Goal: Task Accomplishment & Management: Use online tool/utility

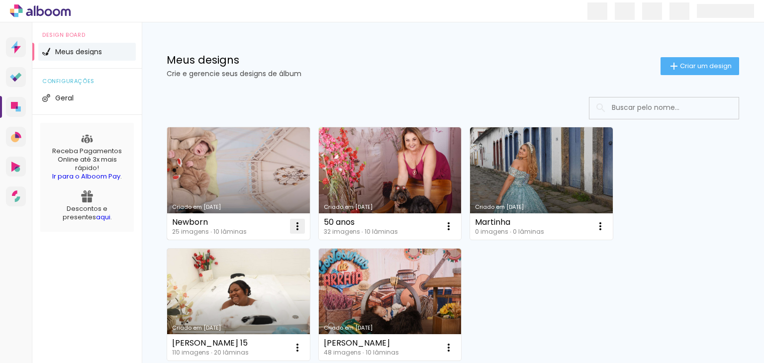
click at [296, 227] on iron-icon at bounding box center [297, 226] width 12 height 12
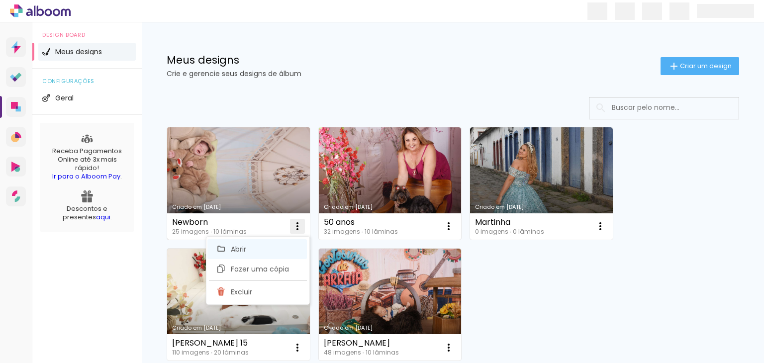
click at [235, 246] on span "Abrir" at bounding box center [238, 249] width 15 height 7
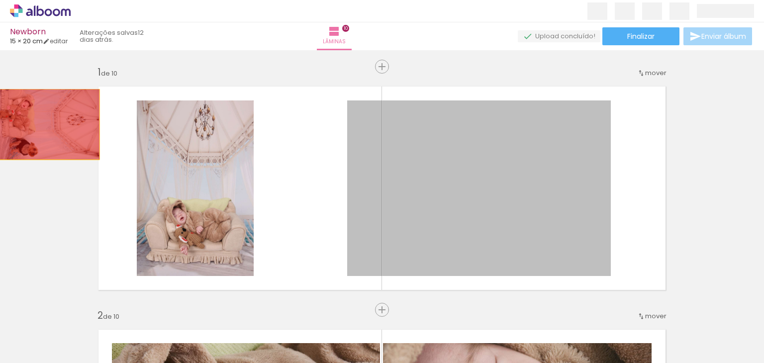
drag, startPoint x: 417, startPoint y: 166, endPoint x: 43, endPoint y: 127, distance: 375.3
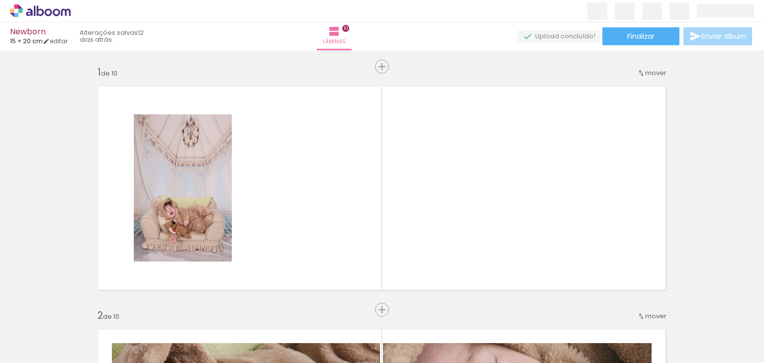
click at [32, 346] on span "Adicionar Fotos" at bounding box center [35, 349] width 30 height 11
click at [0, 0] on input "file" at bounding box center [0, 0] width 0 height 0
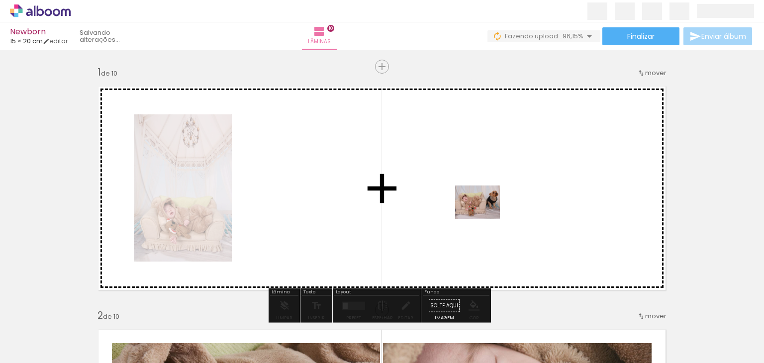
drag, startPoint x: 722, startPoint y: 336, endPoint x: 487, endPoint y: 214, distance: 265.2
click at [487, 214] on quentale-workspace at bounding box center [382, 181] width 764 height 363
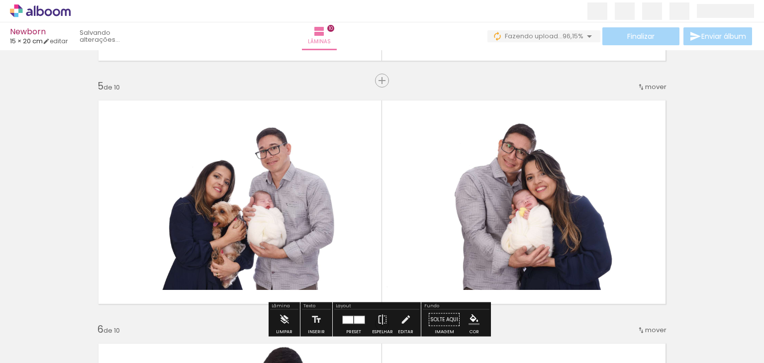
scroll to position [944, 0]
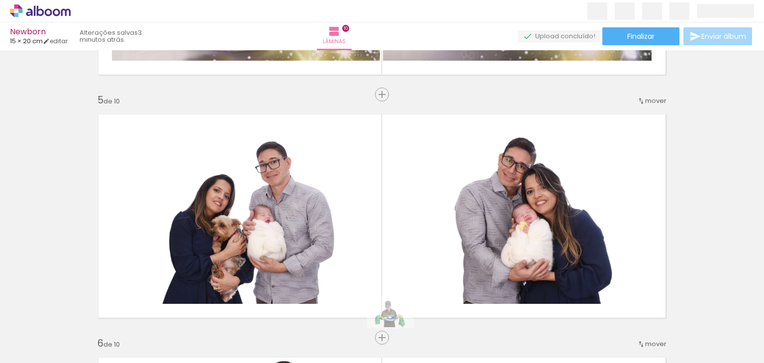
drag, startPoint x: 375, startPoint y: 324, endPoint x: 430, endPoint y: 352, distance: 62.5
click at [396, 327] on div at bounding box center [389, 329] width 45 height 30
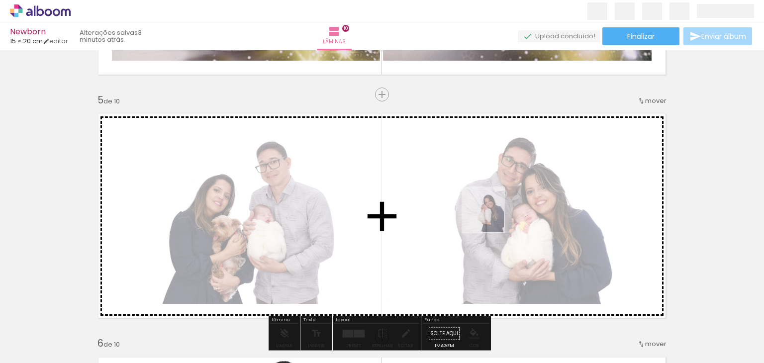
drag, startPoint x: 440, startPoint y: 336, endPoint x: 494, endPoint y: 221, distance: 126.8
click at [492, 218] on quentale-workspace at bounding box center [382, 181] width 764 height 363
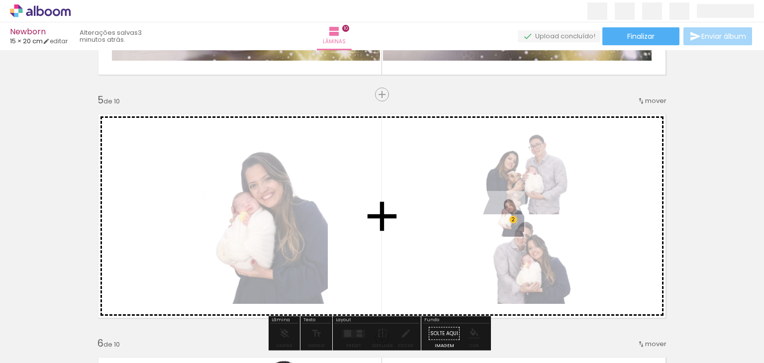
drag, startPoint x: 443, startPoint y: 333, endPoint x: 518, endPoint y: 225, distance: 131.0
click at [513, 222] on quentale-workspace at bounding box center [382, 181] width 764 height 363
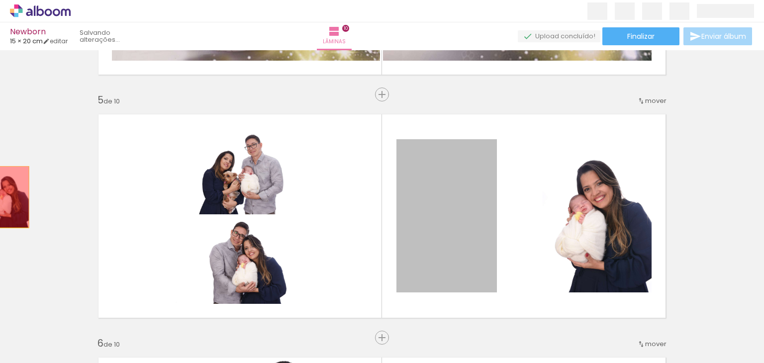
drag, startPoint x: 465, startPoint y: 230, endPoint x: 5, endPoint y: 197, distance: 461.5
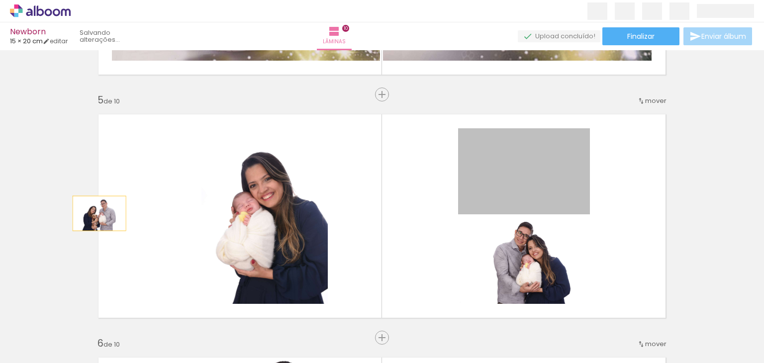
drag, startPoint x: 546, startPoint y: 188, endPoint x: 104, endPoint y: 203, distance: 442.7
click at [98, 205] on quentale-layouter at bounding box center [382, 216] width 582 height 218
drag, startPoint x: 526, startPoint y: 170, endPoint x: 0, endPoint y: 165, distance: 526.4
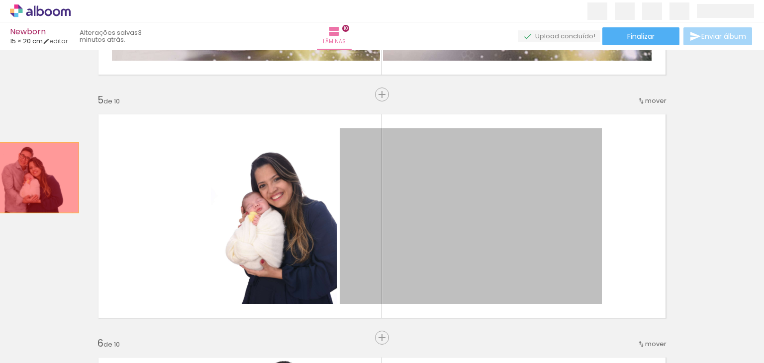
drag, startPoint x: 465, startPoint y: 215, endPoint x: 43, endPoint y: 177, distance: 423.3
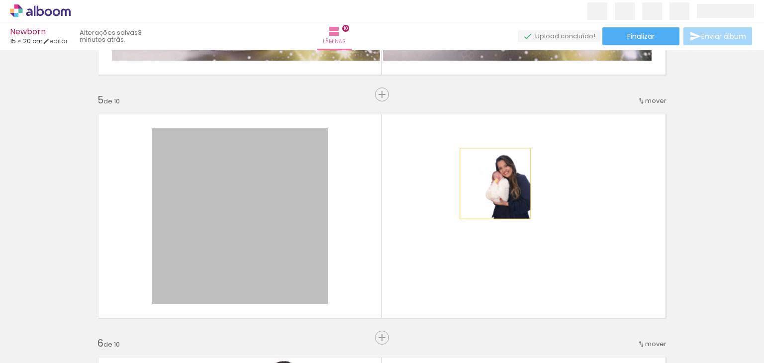
drag, startPoint x: 278, startPoint y: 218, endPoint x: 497, endPoint y: 187, distance: 220.9
click at [496, 186] on quentale-layouter at bounding box center [382, 216] width 582 height 218
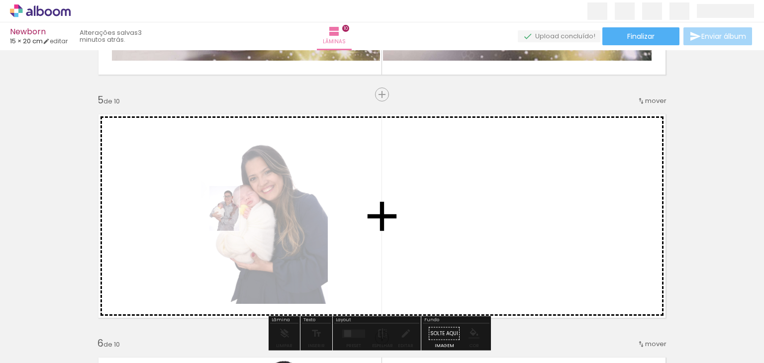
drag, startPoint x: 497, startPoint y: 341, endPoint x: 239, endPoint y: 216, distance: 286.1
click at [239, 216] on quentale-workspace at bounding box center [382, 181] width 764 height 363
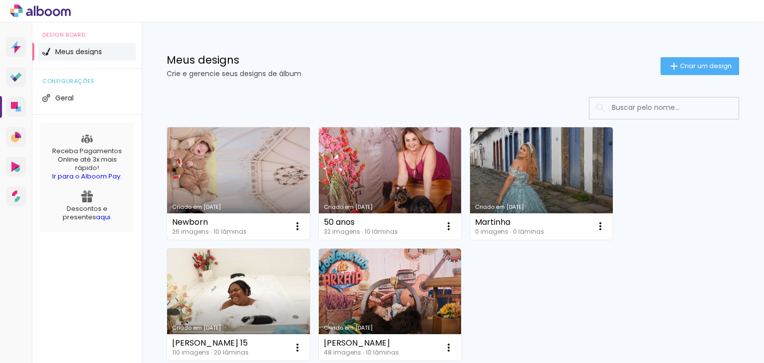
click at [248, 168] on link "Criado em [DATE]" at bounding box center [238, 183] width 143 height 112
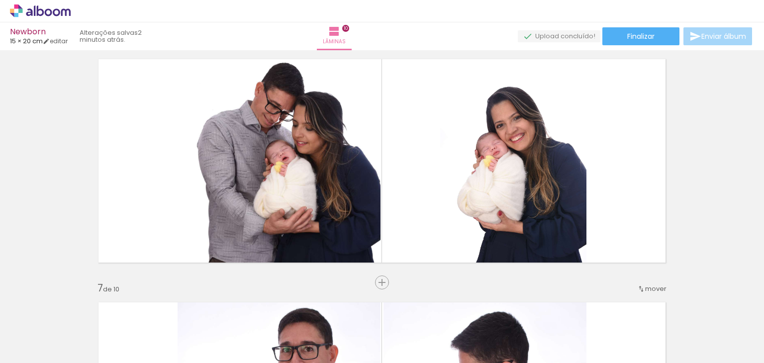
scroll to position [0, 280]
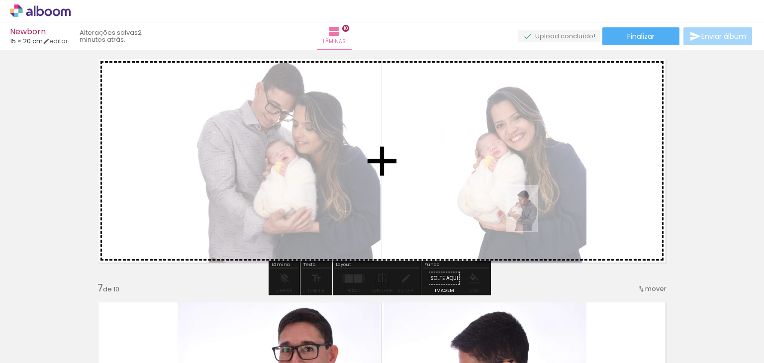
drag, startPoint x: 545, startPoint y: 333, endPoint x: 537, endPoint y: 216, distance: 117.1
click at [537, 216] on quentale-workspace at bounding box center [382, 181] width 764 height 363
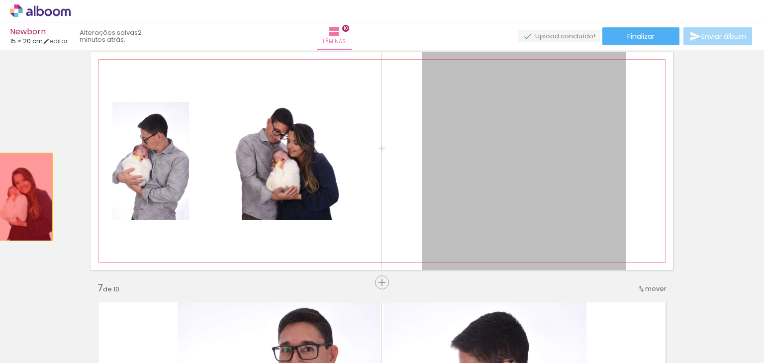
drag, startPoint x: 546, startPoint y: 215, endPoint x: 7, endPoint y: 197, distance: 538.6
click at [7, 197] on div "Inserir lâmina 1 de 10 Inserir lâmina 2 de 10 Inserir lâmina 3 de 10 Inserir lâ…" at bounding box center [382, 148] width 764 height 2674
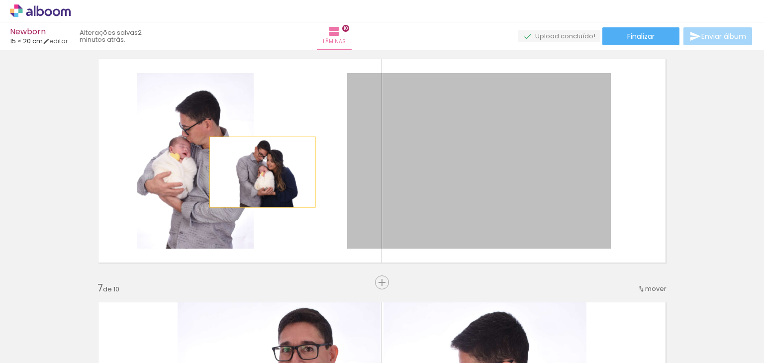
drag, startPoint x: 483, startPoint y: 191, endPoint x: 257, endPoint y: 172, distance: 226.5
click at [257, 172] on quentale-layouter at bounding box center [382, 161] width 582 height 218
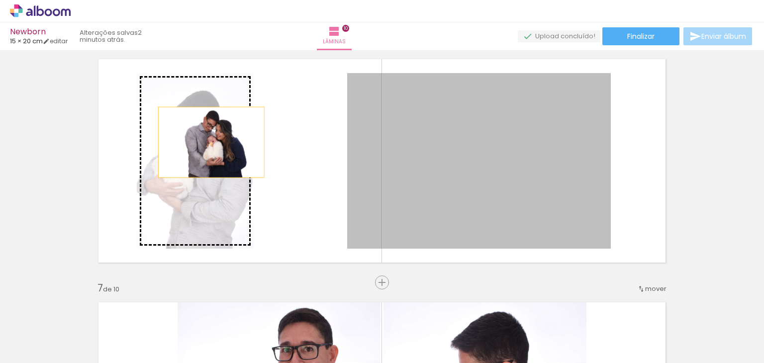
drag, startPoint x: 509, startPoint y: 168, endPoint x: 204, endPoint y: 140, distance: 306.0
click at [0, 0] on slot at bounding box center [0, 0] width 0 height 0
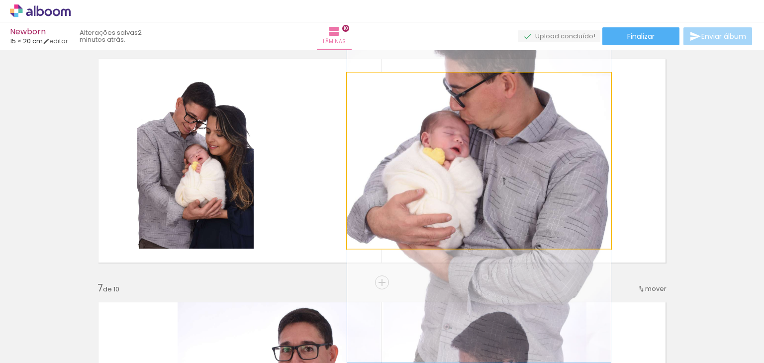
drag, startPoint x: 479, startPoint y: 165, endPoint x: 512, endPoint y: 168, distance: 33.9
type paper-slider "100"
click at [368, 85] on div at bounding box center [370, 84] width 16 height 16
drag, startPoint x: 368, startPoint y: 83, endPoint x: 343, endPoint y: 85, distance: 25.0
click at [347, 85] on quentale-photo at bounding box center [478, 160] width 263 height 175
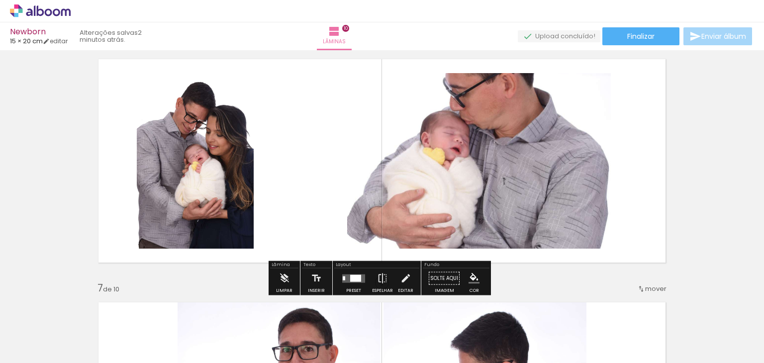
click at [352, 279] on div at bounding box center [355, 277] width 11 height 7
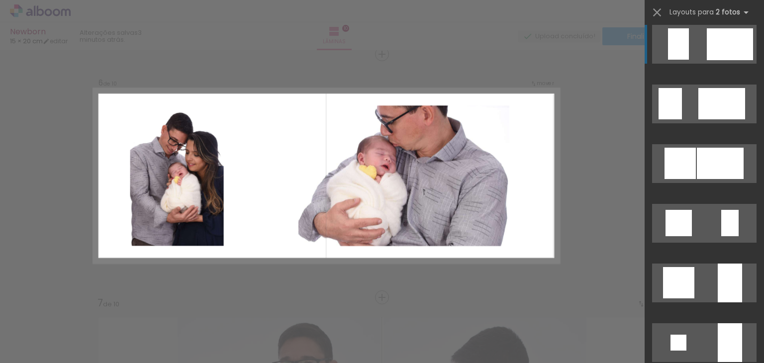
scroll to position [795, 0]
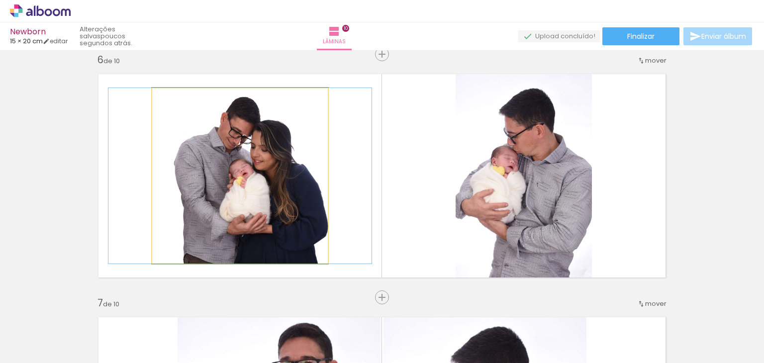
drag, startPoint x: 171, startPoint y: 100, endPoint x: 145, endPoint y: 100, distance: 25.8
type paper-slider "100"
click at [152, 100] on quentale-photo at bounding box center [239, 175] width 175 height 175
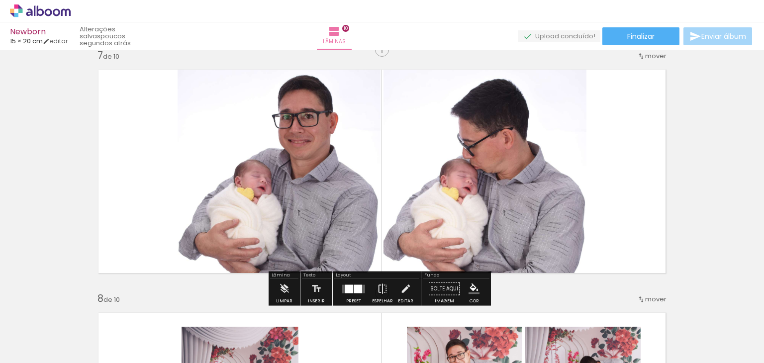
scroll to position [1476, 0]
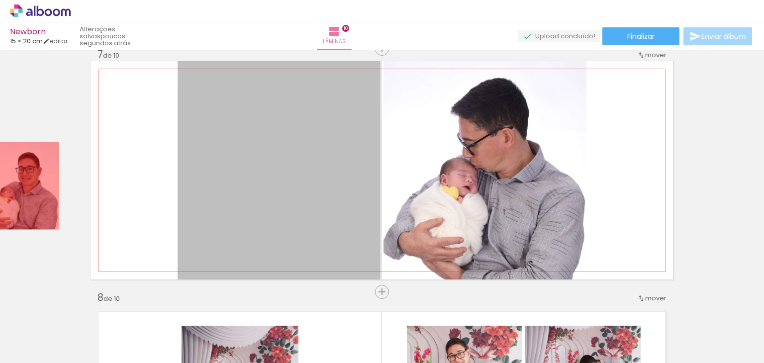
drag, startPoint x: 272, startPoint y: 195, endPoint x: 14, endPoint y: 185, distance: 257.7
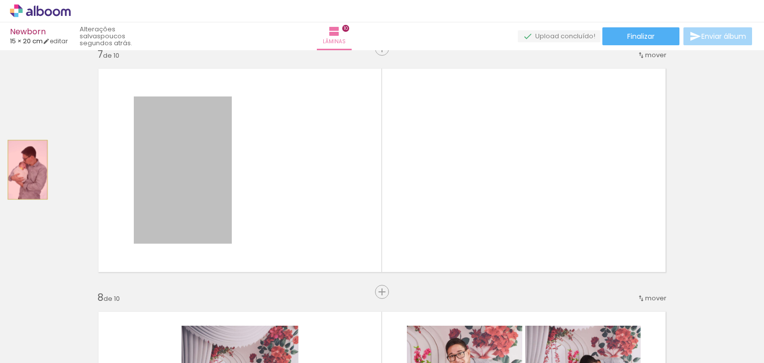
drag, startPoint x: 194, startPoint y: 174, endPoint x: 0, endPoint y: 168, distance: 194.5
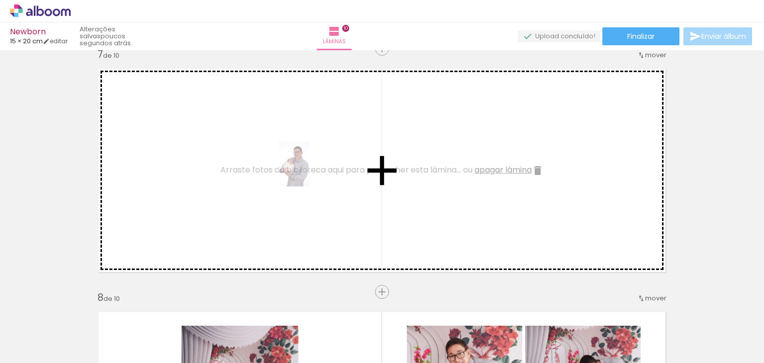
drag, startPoint x: 494, startPoint y: 331, endPoint x: 305, endPoint y: 171, distance: 246.9
click at [305, 171] on quentale-workspace at bounding box center [382, 181] width 764 height 363
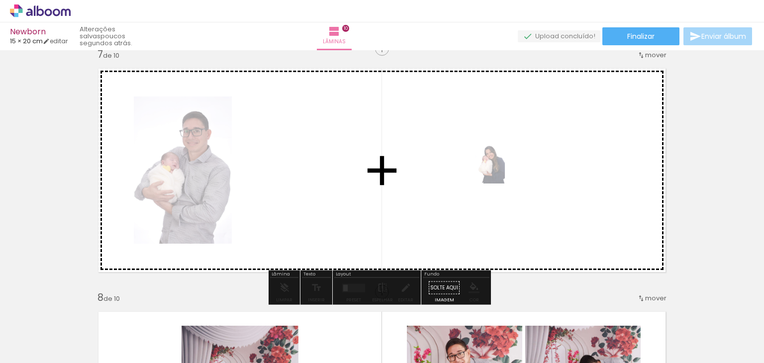
drag, startPoint x: 437, startPoint y: 331, endPoint x: 494, endPoint y: 169, distance: 172.1
click at [494, 169] on quentale-workspace at bounding box center [382, 181] width 764 height 363
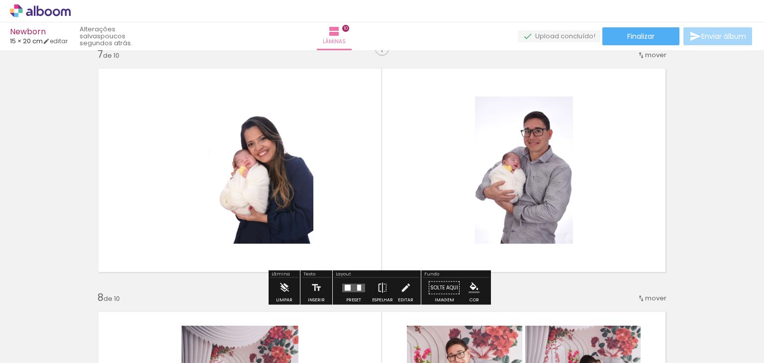
click at [346, 287] on div at bounding box center [347, 287] width 6 height 6
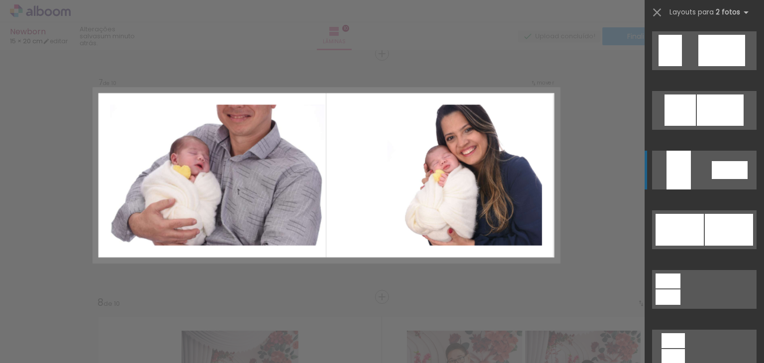
scroll to position [2386, 0]
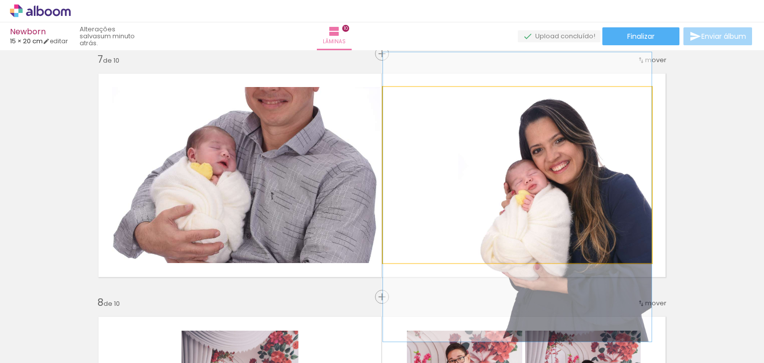
drag, startPoint x: 510, startPoint y: 156, endPoint x: 519, endPoint y: 178, distance: 23.6
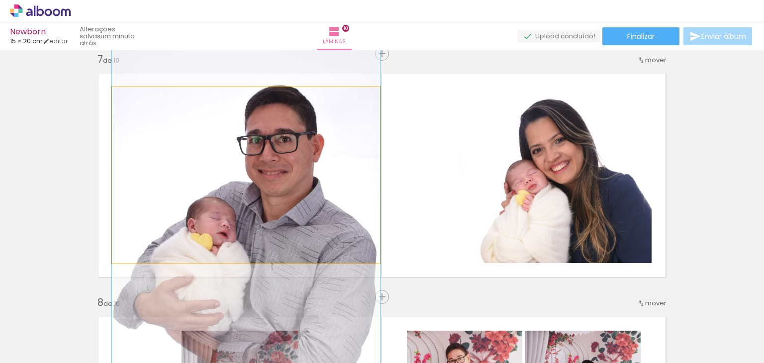
drag, startPoint x: 291, startPoint y: 177, endPoint x: 309, endPoint y: 248, distance: 72.8
drag, startPoint x: 135, startPoint y: 98, endPoint x: 88, endPoint y: 108, distance: 47.8
type paper-slider "100"
click at [91, 108] on quentale-layouter at bounding box center [382, 175] width 582 height 218
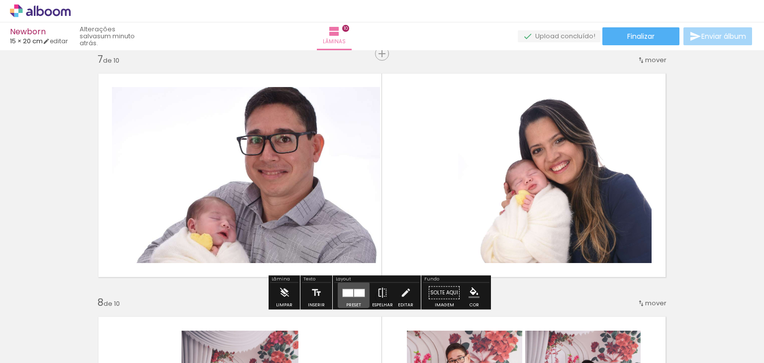
click at [349, 288] on quentale-layouter at bounding box center [353, 292] width 23 height 8
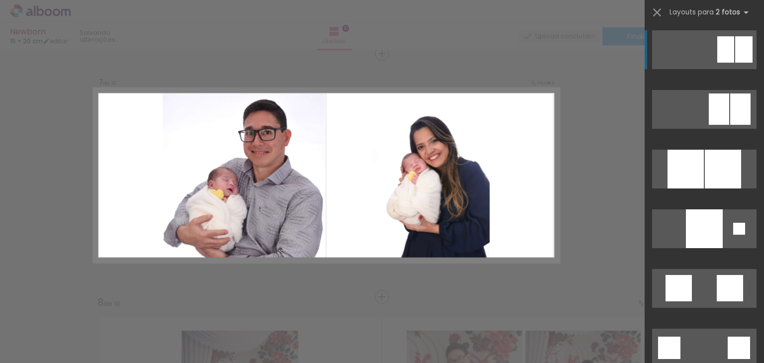
scroll to position [895, 0]
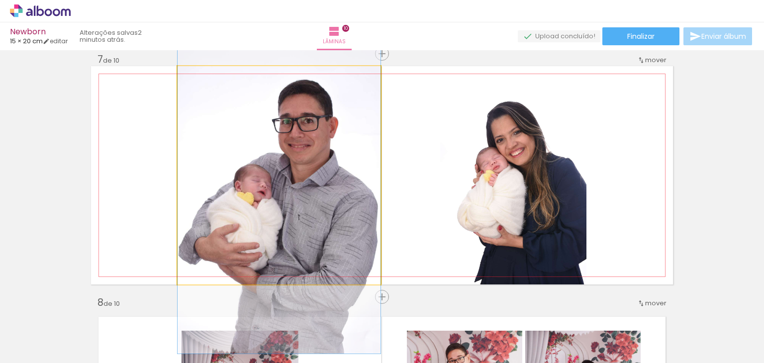
drag, startPoint x: 306, startPoint y: 180, endPoint x: 294, endPoint y: 179, distance: 11.9
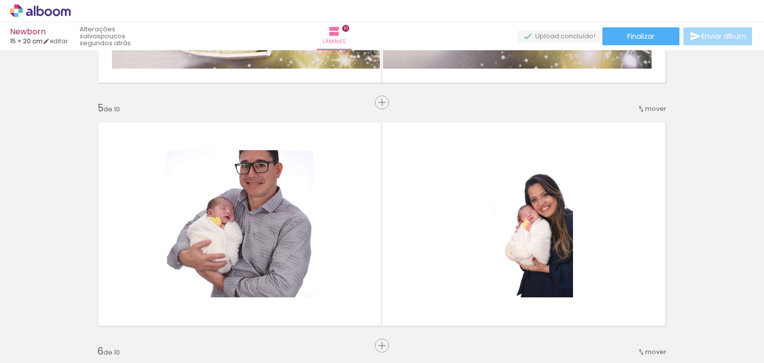
scroll to position [925, 0]
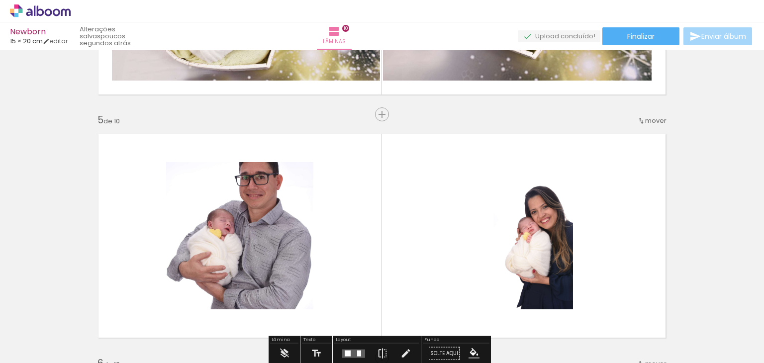
click at [650, 121] on span "mover" at bounding box center [655, 120] width 21 height 9
drag, startPoint x: 630, startPoint y: 183, endPoint x: 719, endPoint y: 153, distance: 93.7
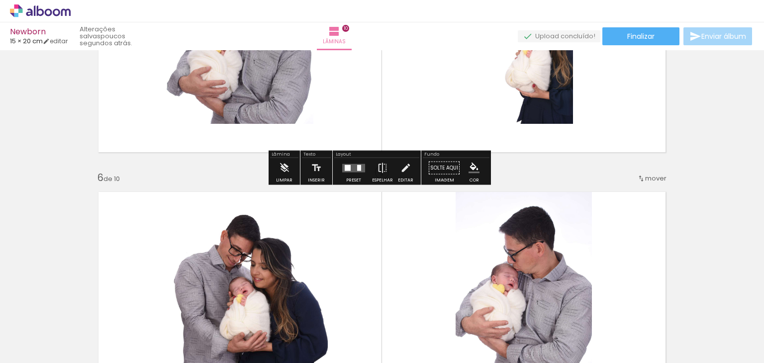
scroll to position [1145, 0]
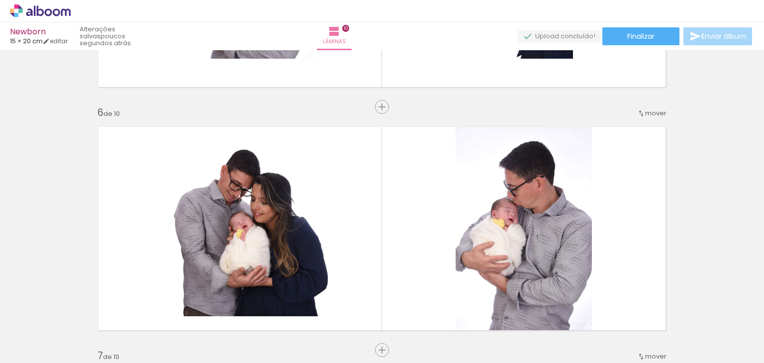
scroll to position [1173, 0]
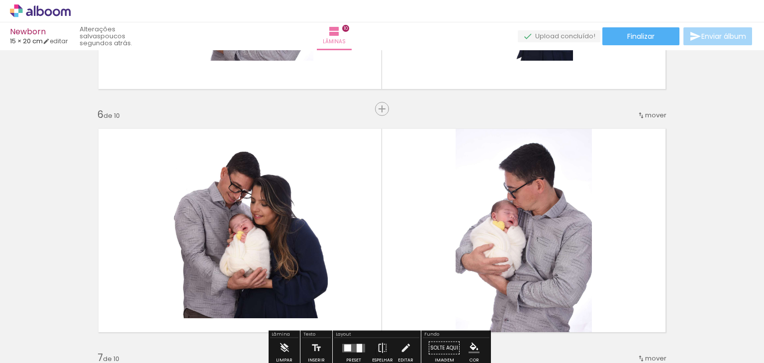
click at [649, 115] on span "mover" at bounding box center [655, 114] width 21 height 9
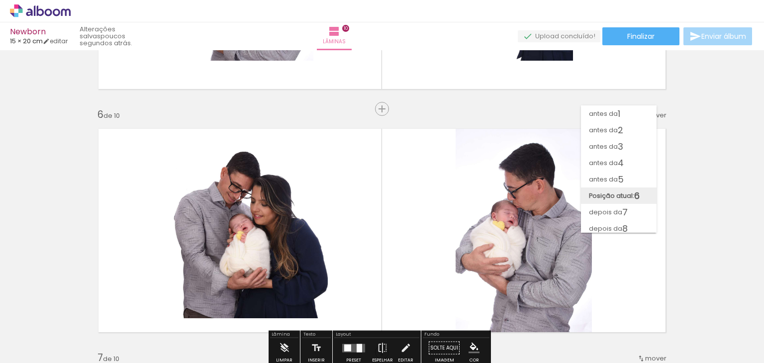
drag, startPoint x: 626, startPoint y: 212, endPoint x: 622, endPoint y: 189, distance: 22.8
click at [0, 0] on slot "antes da 1 antes da 2 antes da 3 antes da 4 antes da 5 Posição atual: 6 depois …" at bounding box center [0, 0] width 0 height 0
click at [604, 207] on span "depois da" at bounding box center [605, 212] width 33 height 16
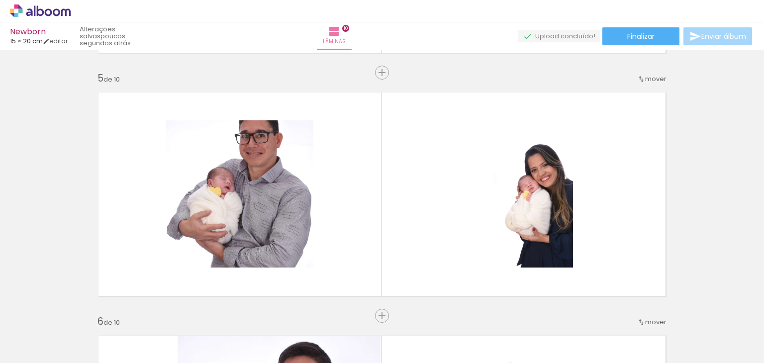
scroll to position [970, 0]
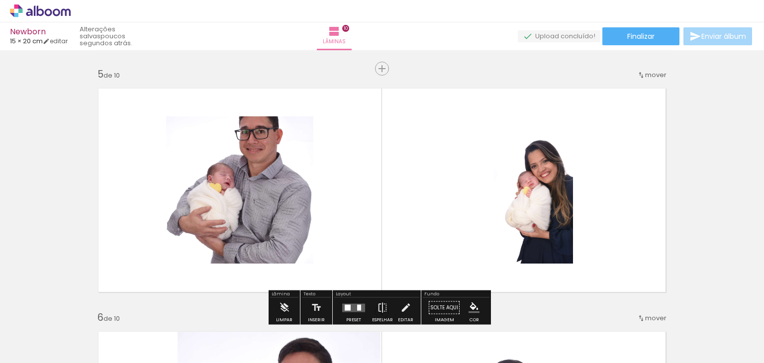
click at [647, 76] on span "mover" at bounding box center [655, 74] width 21 height 9
drag, startPoint x: 632, startPoint y: 138, endPoint x: 714, endPoint y: 112, distance: 86.0
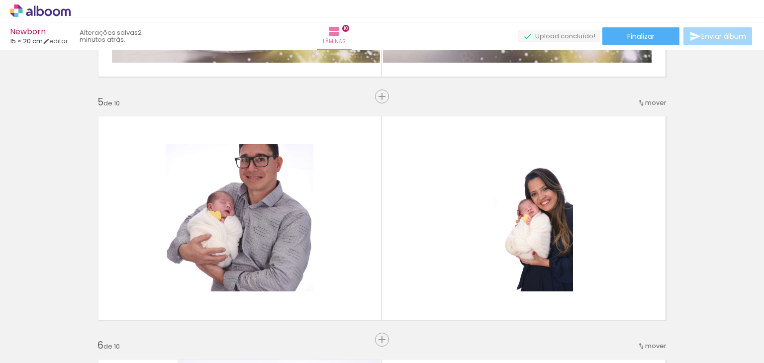
scroll to position [944, 0]
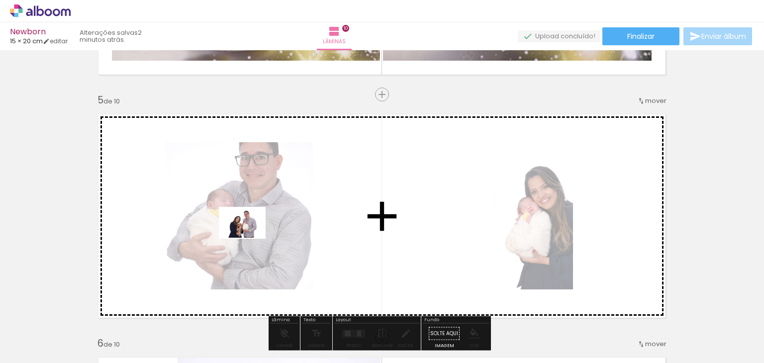
drag, startPoint x: 276, startPoint y: 333, endPoint x: 250, endPoint y: 238, distance: 98.5
click at [250, 238] on quentale-workspace at bounding box center [382, 181] width 764 height 363
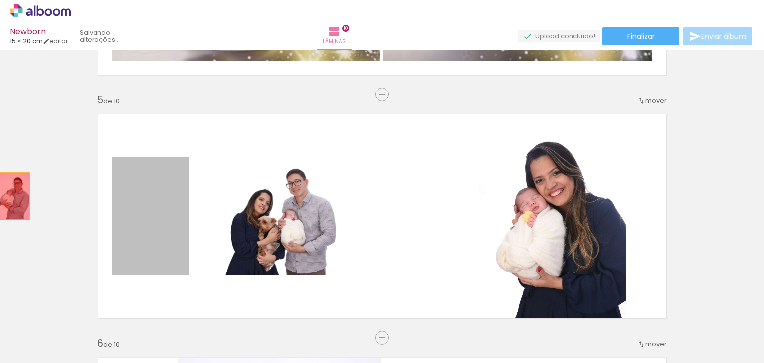
drag, startPoint x: 158, startPoint y: 227, endPoint x: 10, endPoint y: 196, distance: 150.4
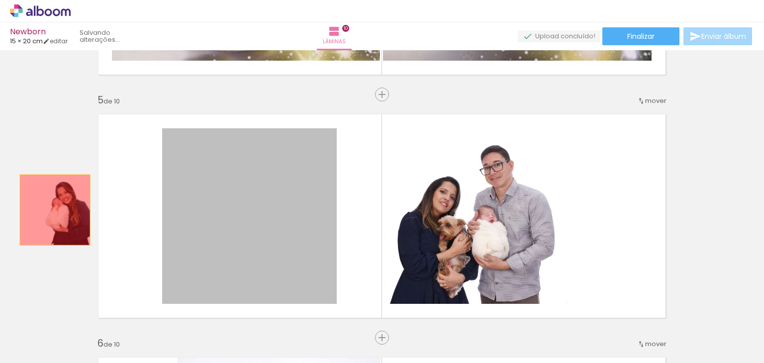
drag, startPoint x: 282, startPoint y: 241, endPoint x: 48, endPoint y: 209, distance: 236.2
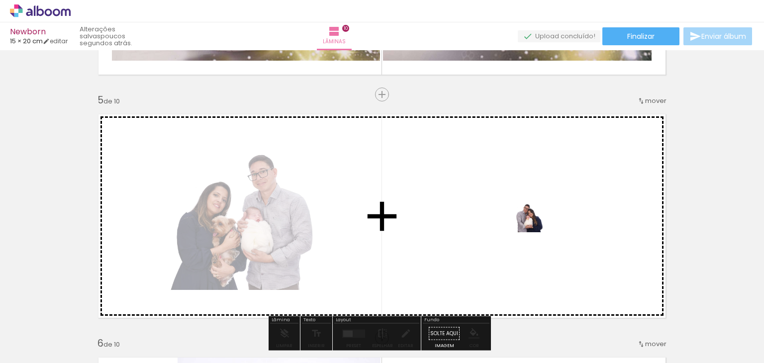
drag, startPoint x: 328, startPoint y: 333, endPoint x: 534, endPoint y: 232, distance: 229.2
click at [534, 232] on quentale-workspace at bounding box center [382, 181] width 764 height 363
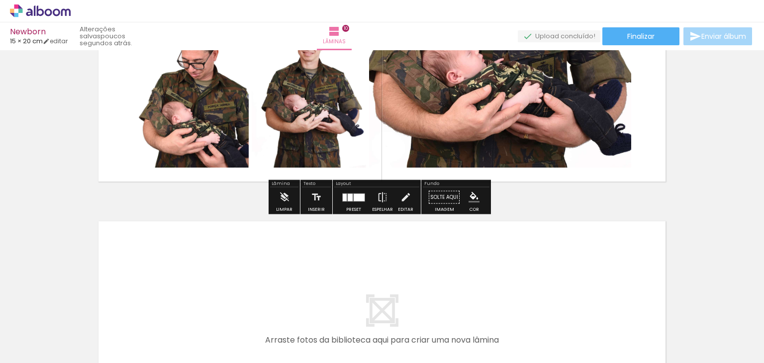
scroll to position [2386, 0]
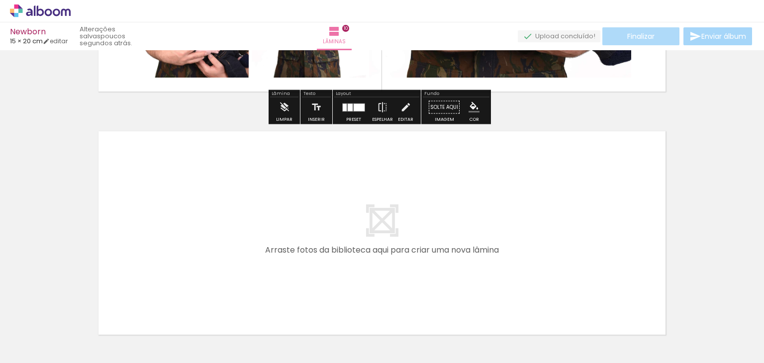
click at [629, 34] on span "Finalizar" at bounding box center [640, 36] width 27 height 7
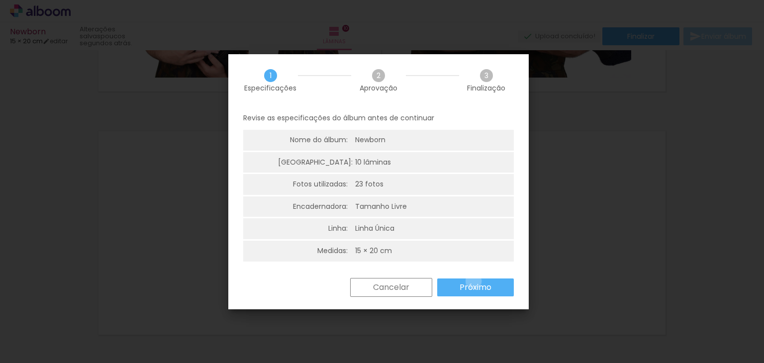
click at [0, 0] on slot "Próximo" at bounding box center [0, 0] width 0 height 0
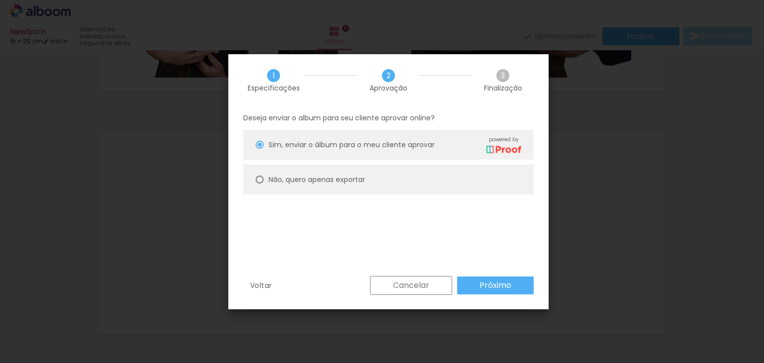
click at [255, 178] on paper-radio-button "Não, quero apenas exportar" at bounding box center [388, 180] width 290 height 30
type paper-radio-button "on"
click at [0, 0] on slot "Próximo" at bounding box center [0, 0] width 0 height 0
type input "Alta, 300 DPI"
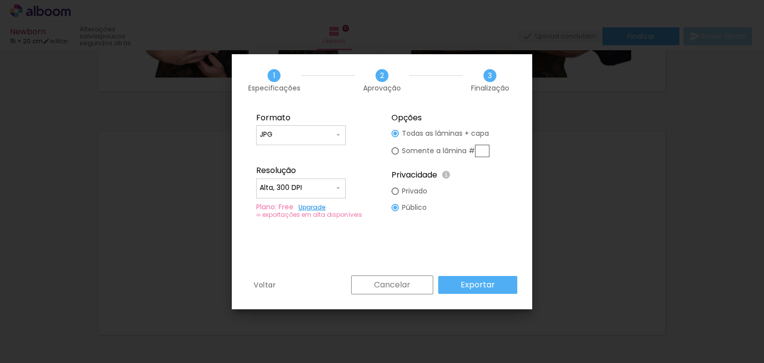
click at [0, 0] on slot "Exportar" at bounding box center [0, 0] width 0 height 0
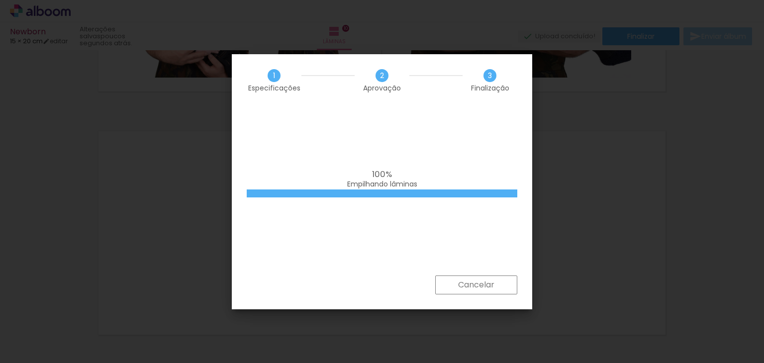
drag, startPoint x: 749, startPoint y: 159, endPoint x: 730, endPoint y: 108, distance: 54.3
